Goal: Task Accomplishment & Management: Complete application form

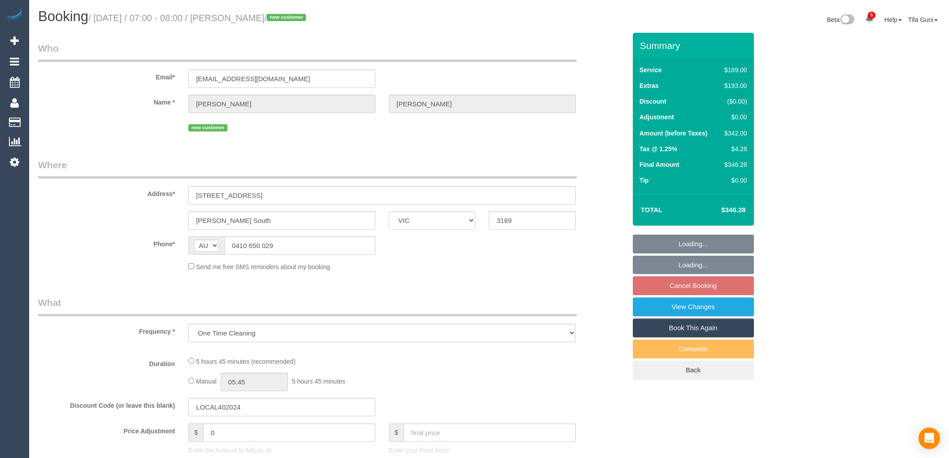
select select "VIC"
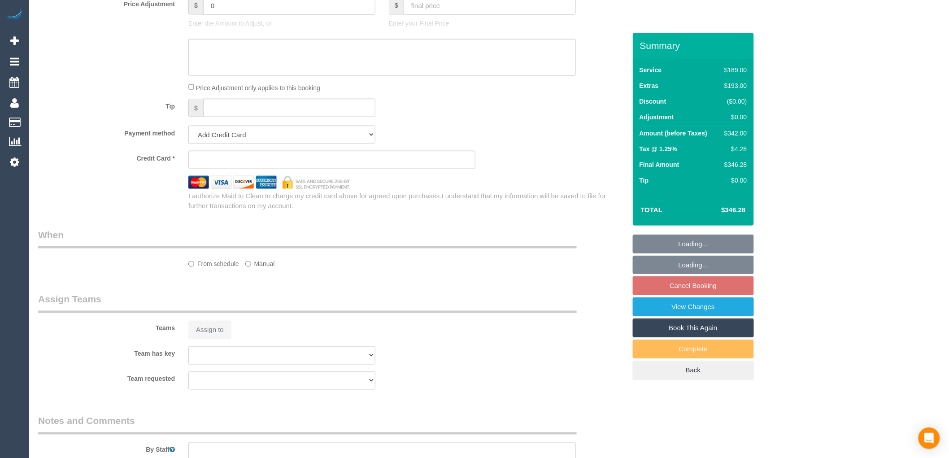
select select "string:stripe-pm_1S7Bsw2GScqysDRVfIHYx7JQ"
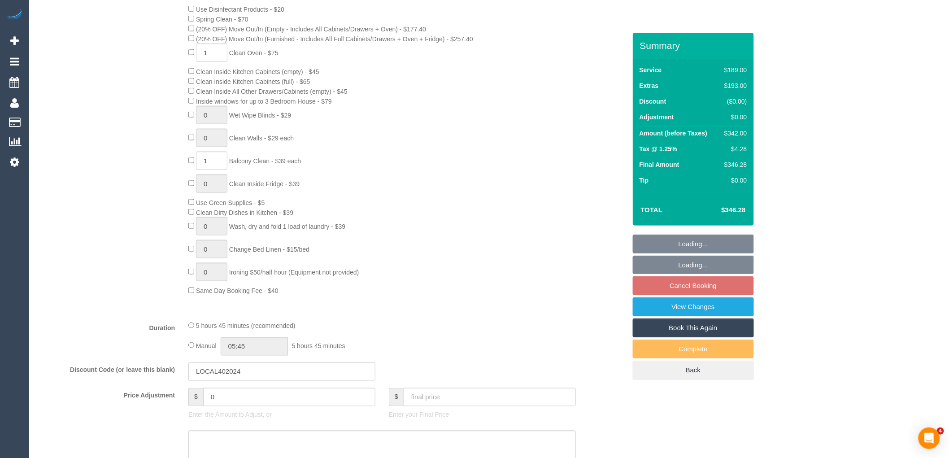
select select "spot1"
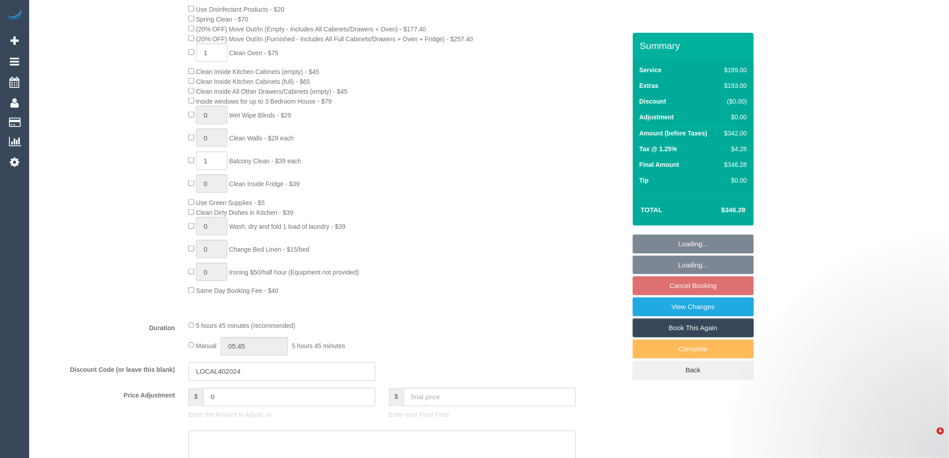
select select "object:1185"
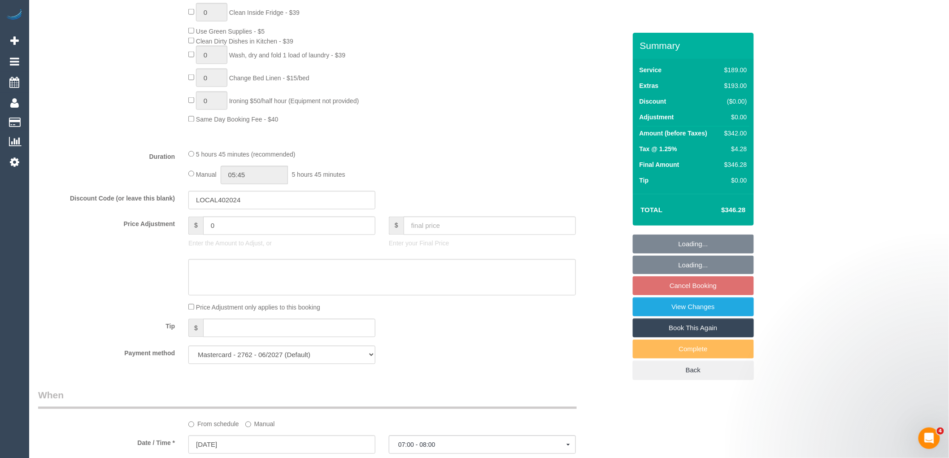
select select "number:28"
select select "number:16"
select select "number:19"
select select "number:25"
select select "number:11"
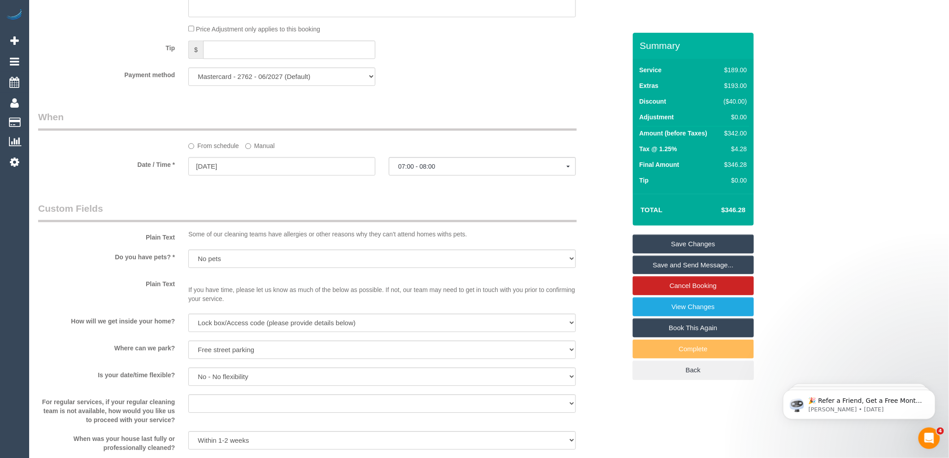
scroll to position [870, 0]
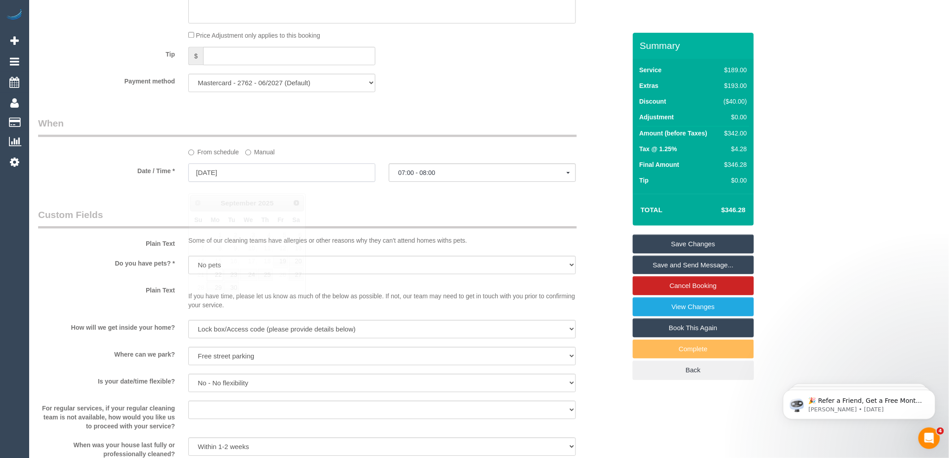
click at [268, 182] on input "22/09/2025" at bounding box center [281, 172] width 187 height 18
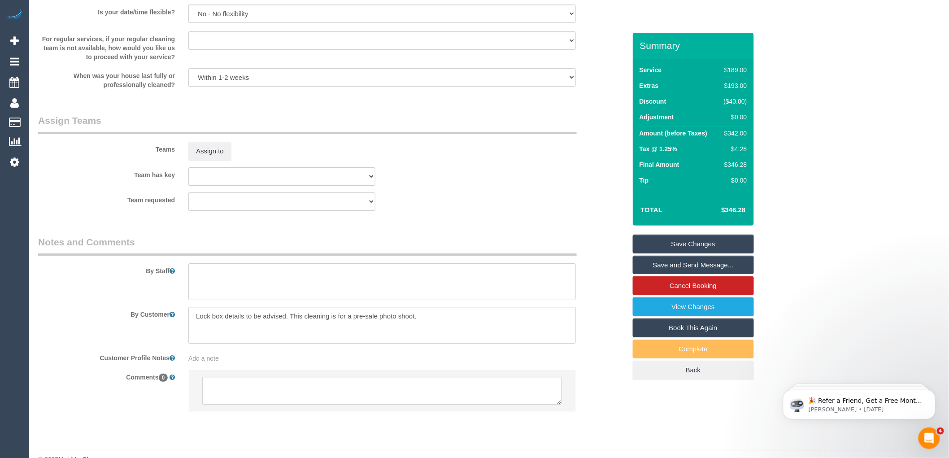
scroll to position [1268, 0]
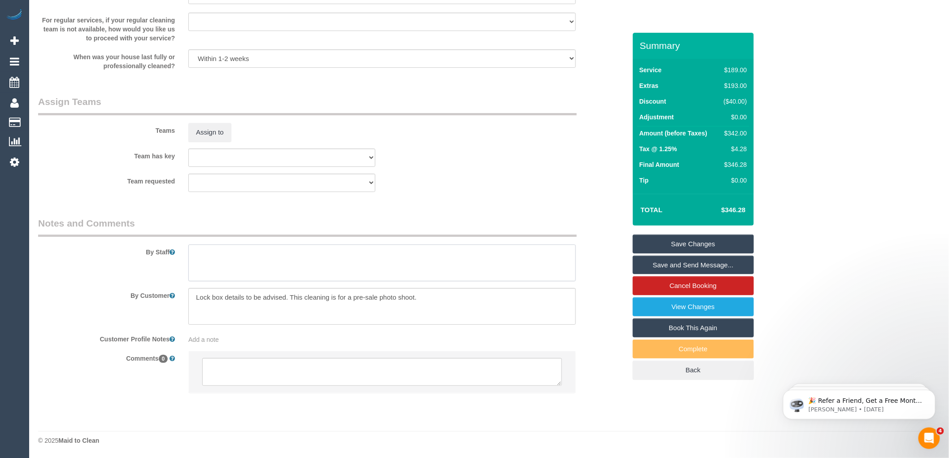
click at [208, 257] on textarea at bounding box center [381, 262] width 387 height 37
type textarea "K"
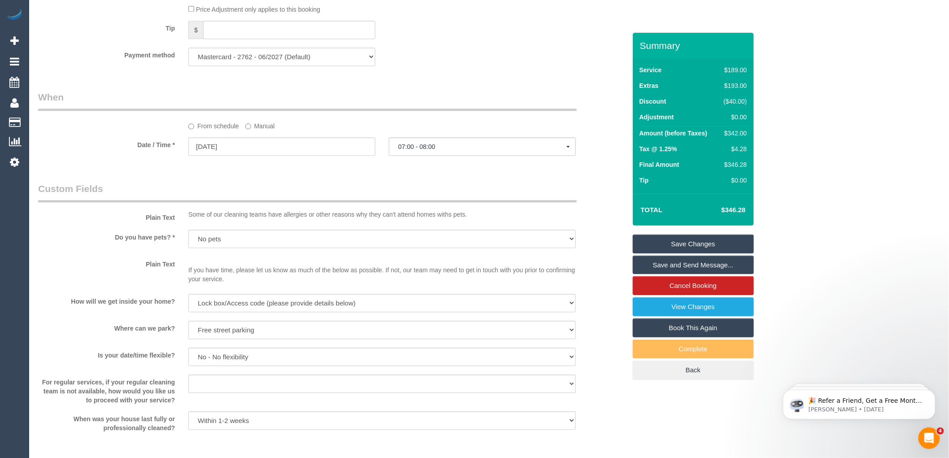
scroll to position [897, 0]
click at [216, 155] on input "22/09/2025" at bounding box center [281, 145] width 187 height 18
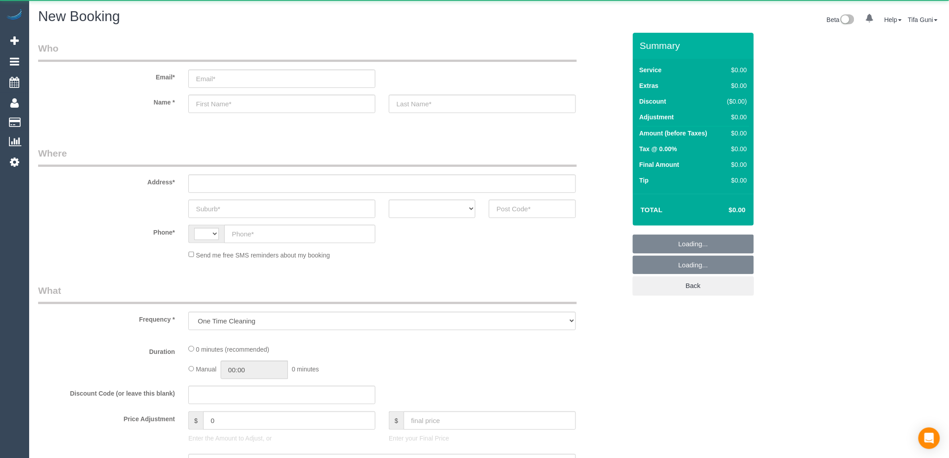
select select "string:AU"
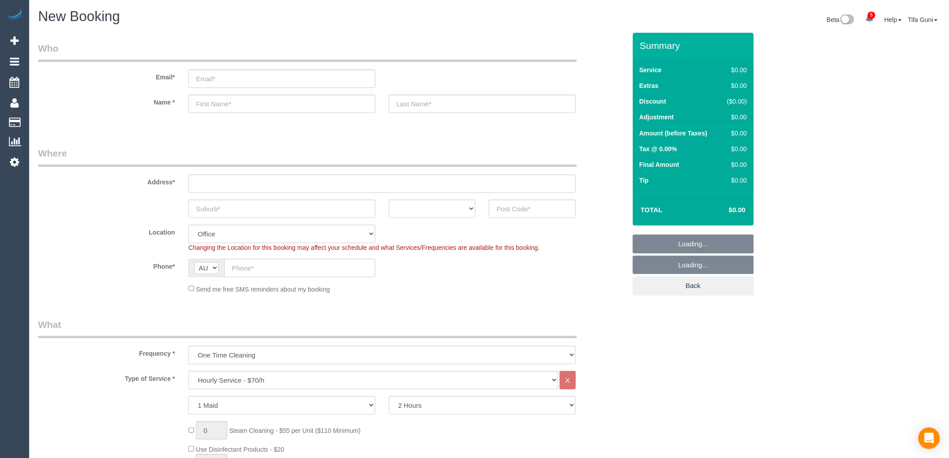
select select "object:2114"
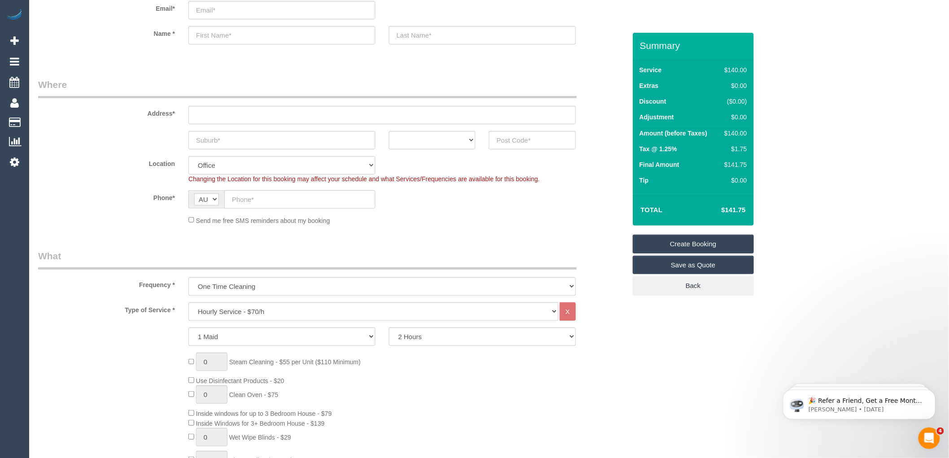
scroll to position [100, 0]
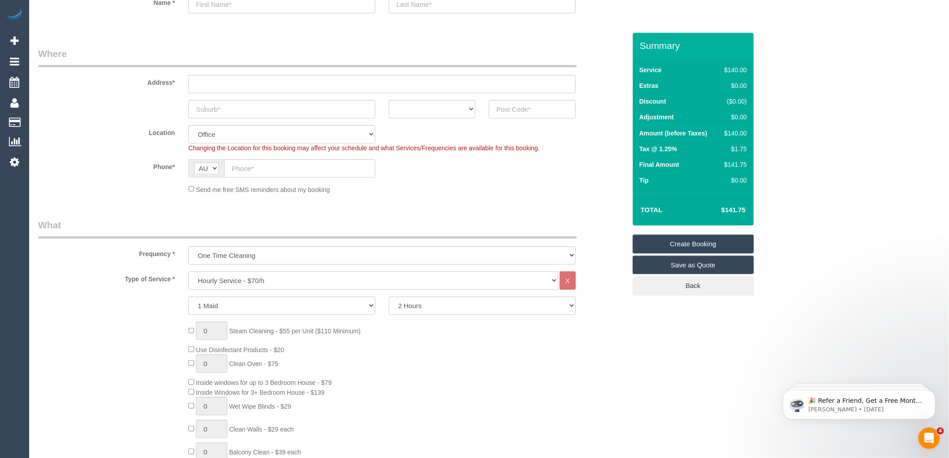
click at [241, 285] on select "Hourly Service - $70/h Hourly Service - $65/h Hourly Service - $60/h Hourly Ser…" at bounding box center [373, 280] width 370 height 18
select select "213"
click at [188, 272] on select "Hourly Service - $70/h Hourly Service - $65/h Hourly Service - $60/h Hourly Ser…" at bounding box center [373, 280] width 370 height 18
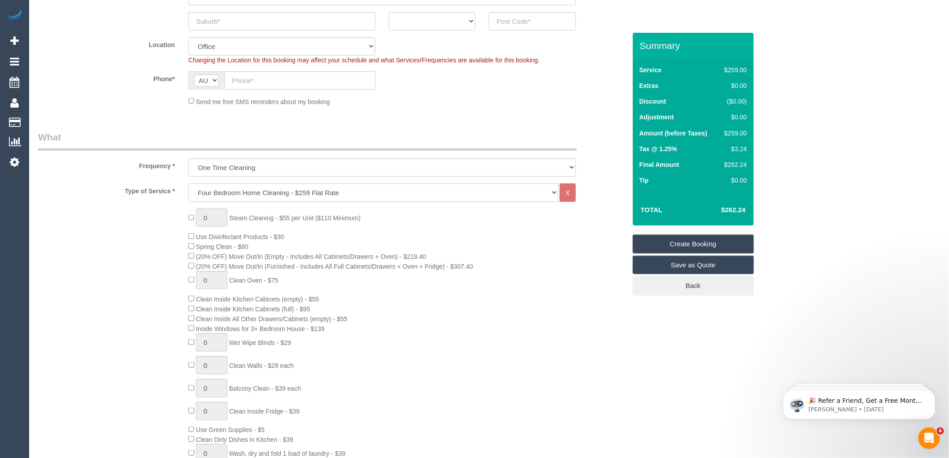
scroll to position [199, 0]
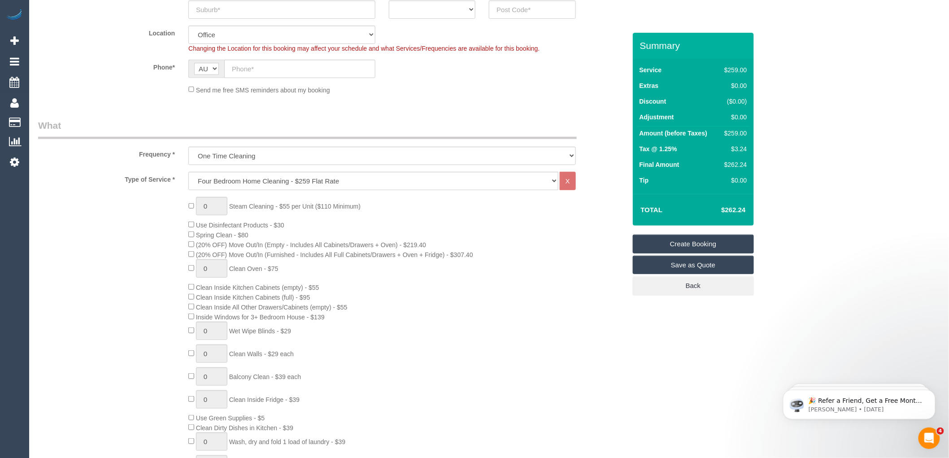
click at [491, 239] on div "0 Steam Cleaning - $55 per Unit ($110 Minimum) Use Disinfectant Products - $30 …" at bounding box center [407, 354] width 451 height 314
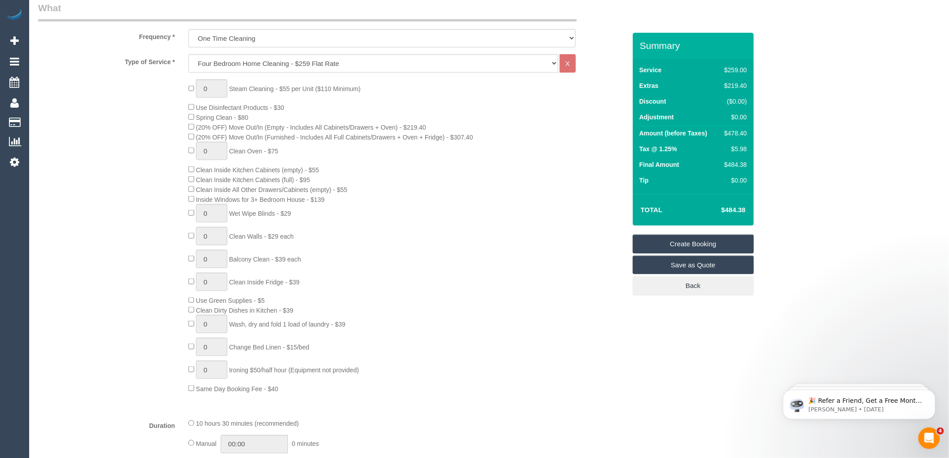
scroll to position [348, 0]
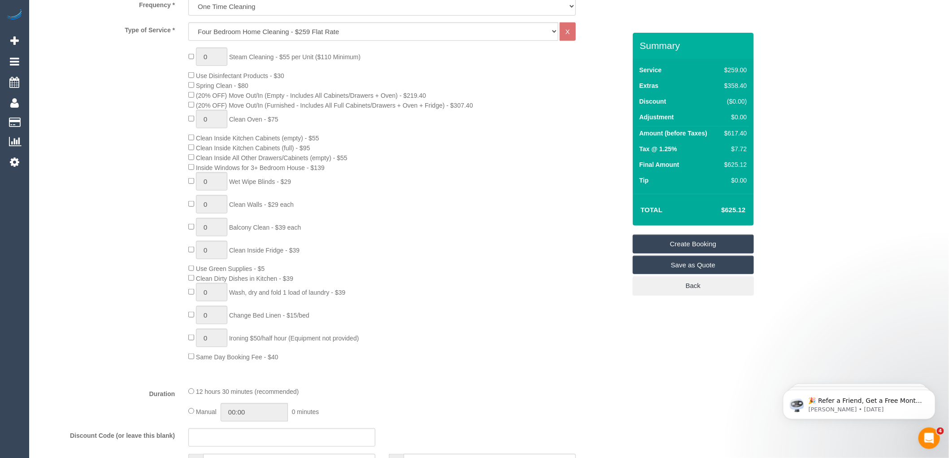
click at [382, 172] on div "0 Steam Cleaning - $55 per Unit ($110 Minimum) Use Disinfectant Products - $30 …" at bounding box center [407, 205] width 451 height 314
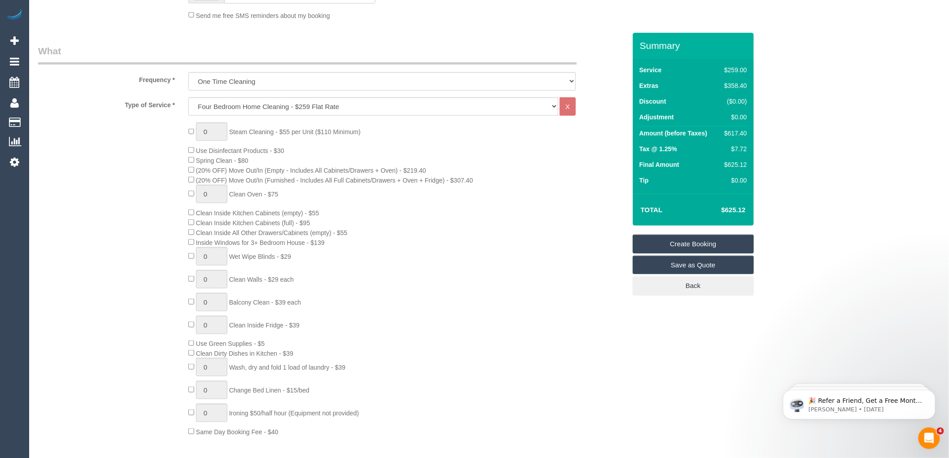
scroll to position [199, 0]
